Goal: Check status

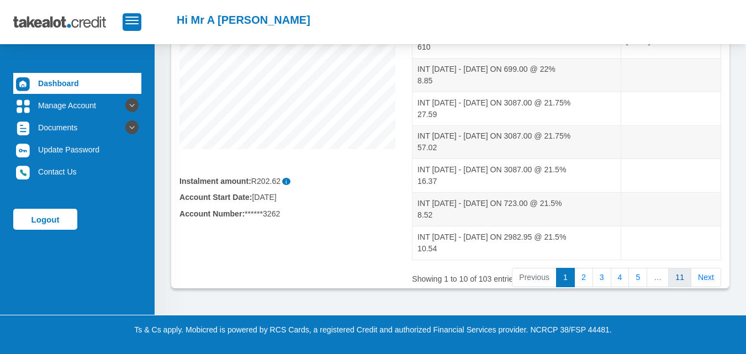
click at [683, 279] on link "11" at bounding box center [679, 278] width 23 height 20
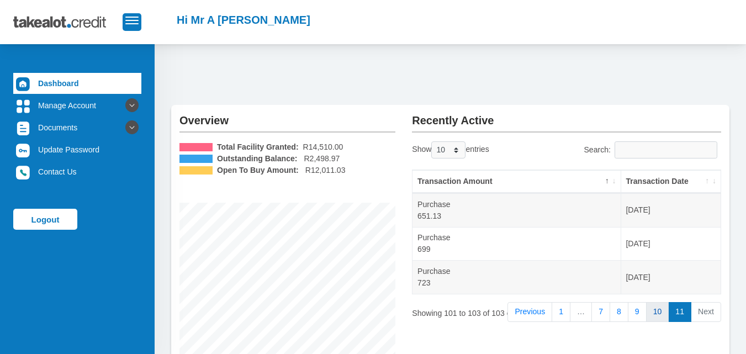
click at [656, 307] on link "10" at bounding box center [657, 312] width 23 height 20
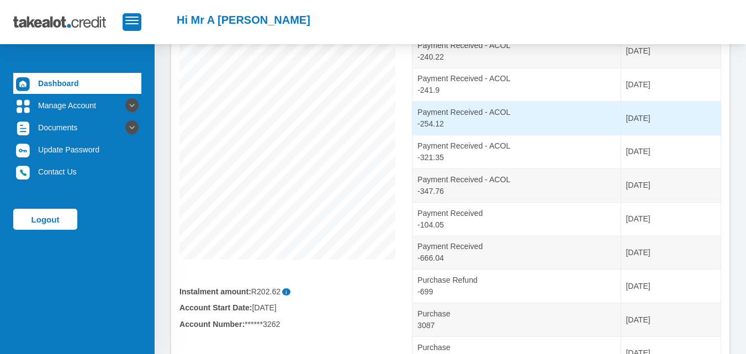
scroll to position [269, 0]
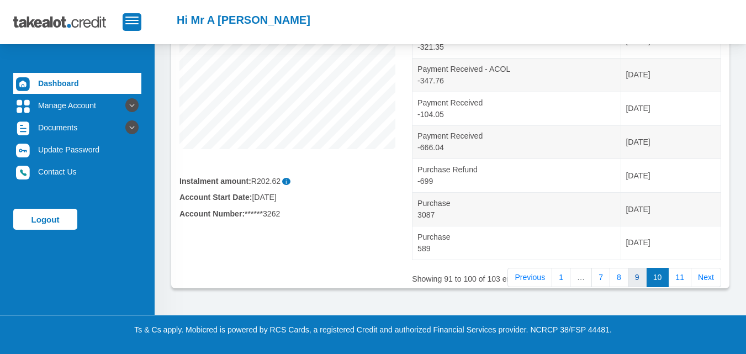
click at [634, 275] on link "9" at bounding box center [637, 278] width 19 height 20
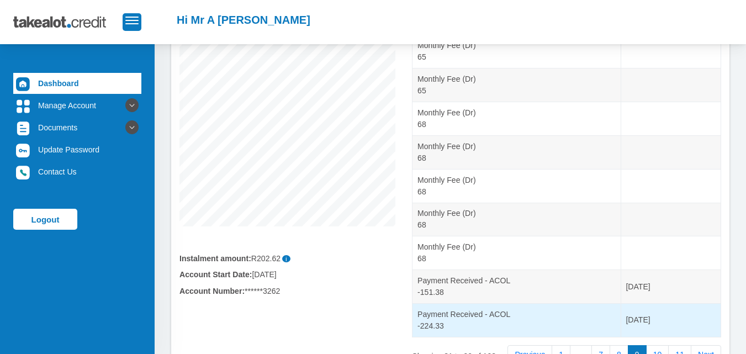
scroll to position [159, 0]
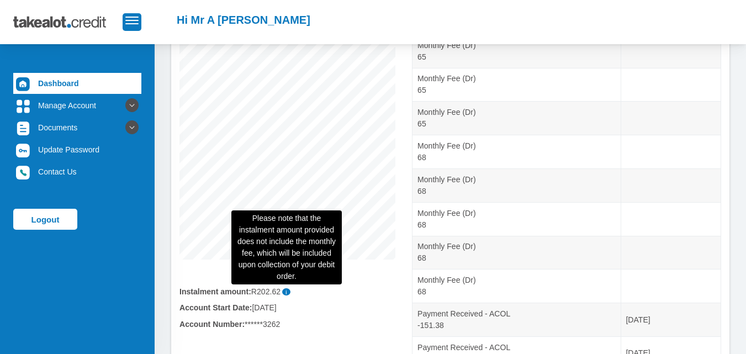
click at [289, 293] on span "i" at bounding box center [286, 291] width 8 height 7
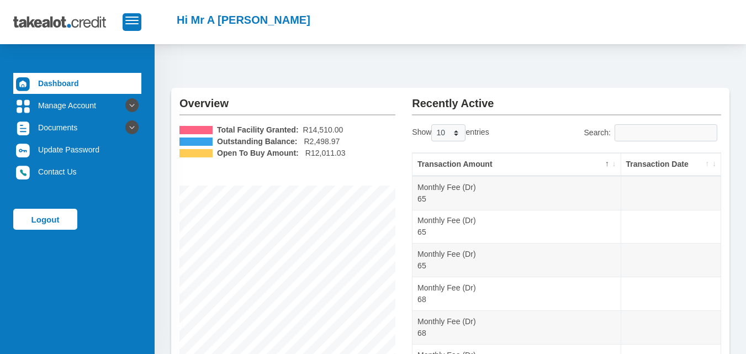
scroll to position [0, 0]
